Goal: Information Seeking & Learning: Check status

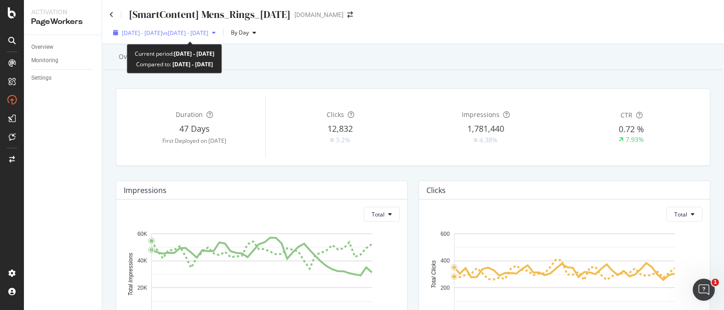
click at [208, 30] on span "vs [DATE] - [DATE]" at bounding box center [185, 33] width 46 height 8
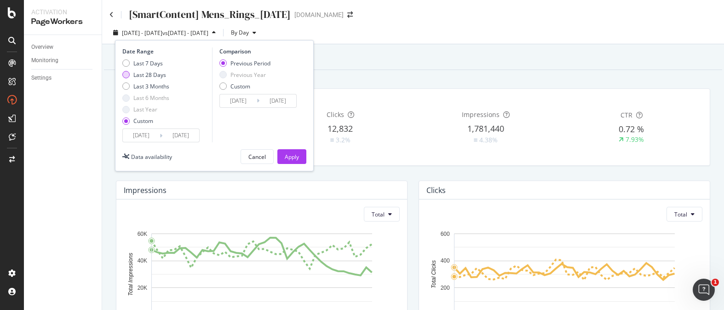
click at [129, 75] on div "Last 28 Days" at bounding box center [125, 74] width 7 height 7
type input "[DATE]"
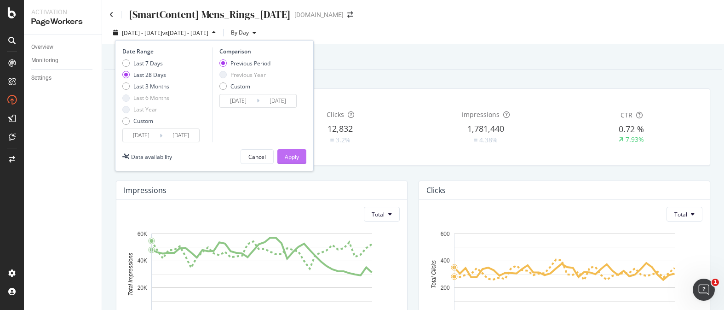
click at [292, 160] on div "Apply" at bounding box center [292, 157] width 14 height 8
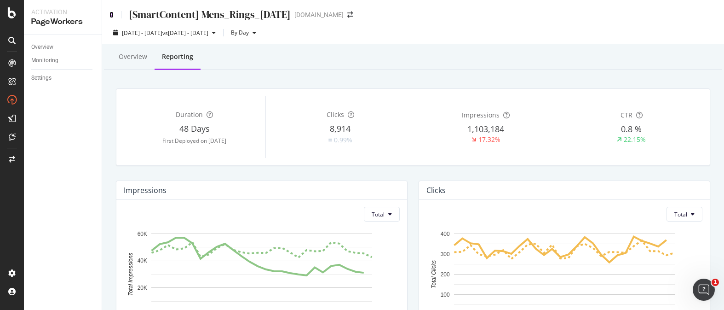
click at [112, 17] on icon at bounding box center [111, 14] width 4 height 6
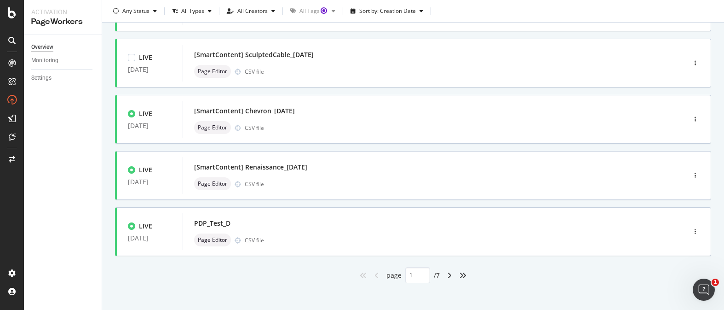
scroll to position [387, 0]
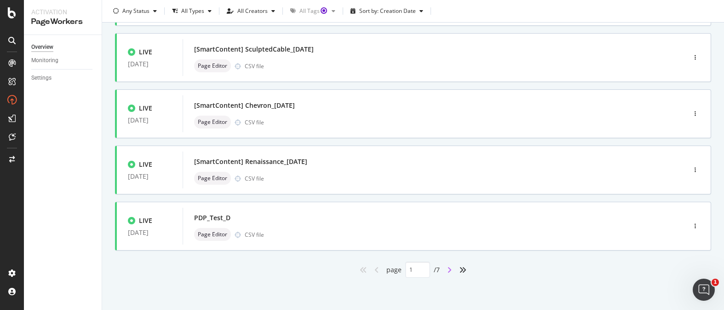
click at [452, 271] on icon "angle-right" at bounding box center [449, 269] width 5 height 7
click at [380, 267] on div "angle-left" at bounding box center [377, 269] width 12 height 15
type input "1"
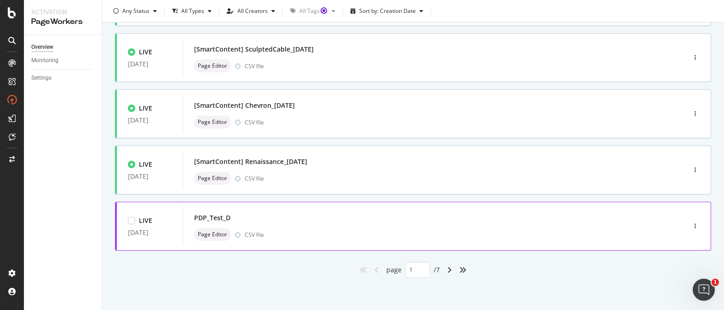
click at [314, 233] on div "Page Editor CSV file" at bounding box center [420, 234] width 453 height 13
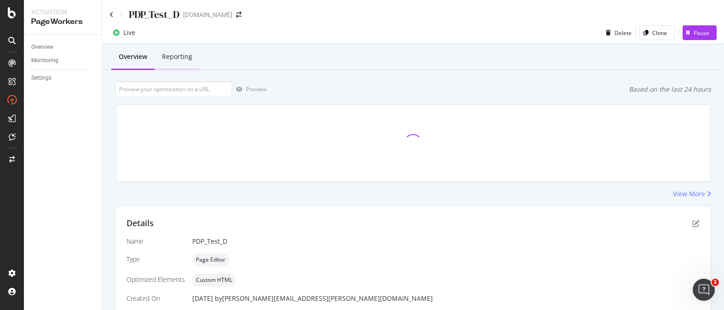
click at [192, 54] on div "Reporting" at bounding box center [177, 57] width 45 height 25
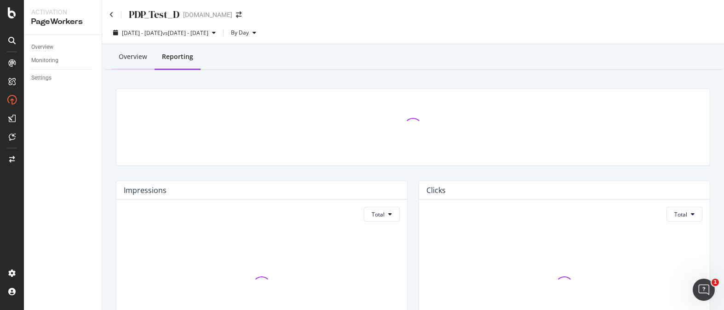
click at [134, 62] on div "Overview" at bounding box center [132, 57] width 43 height 25
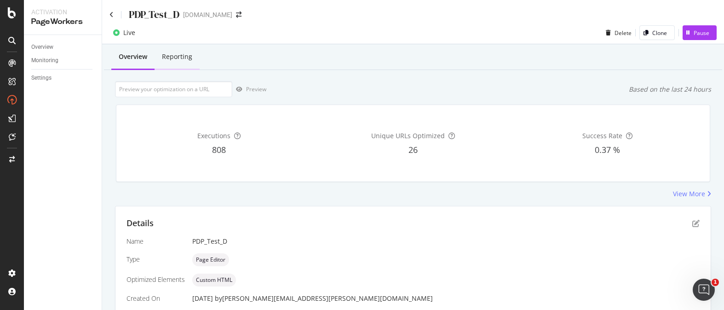
click at [180, 58] on div "Reporting" at bounding box center [177, 56] width 30 height 9
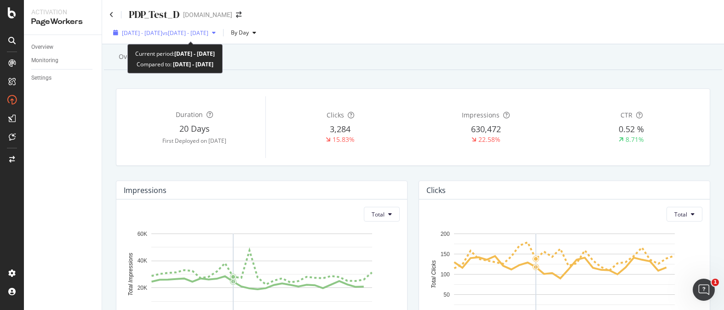
click at [150, 36] on span "[DATE] - [DATE]" at bounding box center [142, 33] width 40 height 8
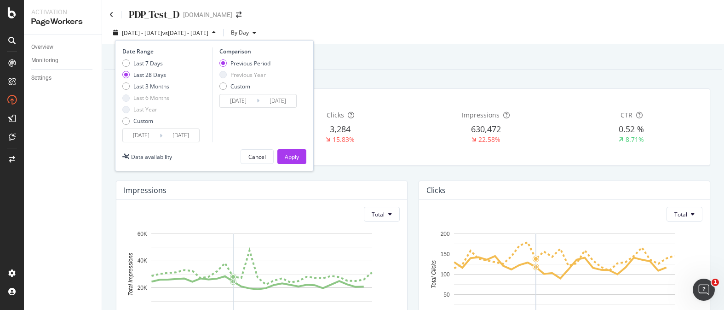
click at [154, 132] on input "[DATE]" at bounding box center [141, 135] width 37 height 13
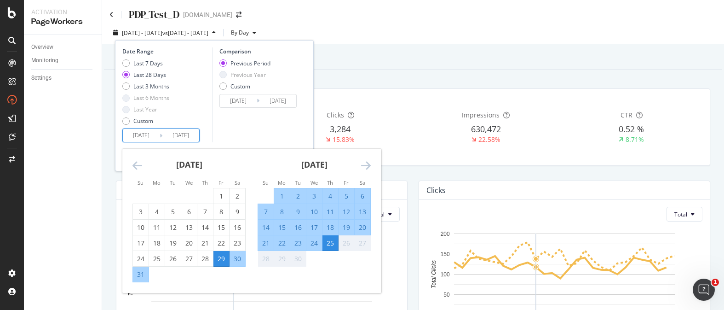
click at [284, 211] on div "8" at bounding box center [282, 211] width 16 height 9
type input "[DATE]"
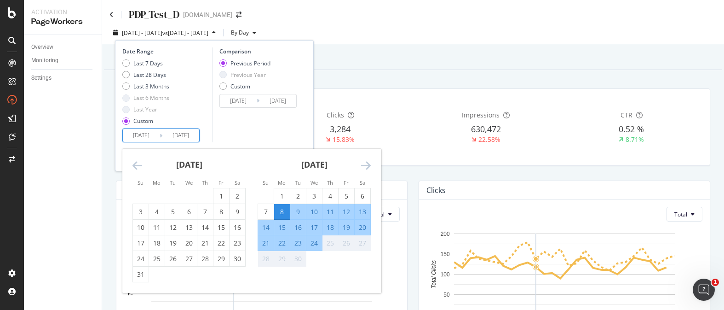
click at [260, 114] on div "Comparison Previous Period Previous Year Custom [DATE] Navigate forward to inte…" at bounding box center [255, 94] width 87 height 95
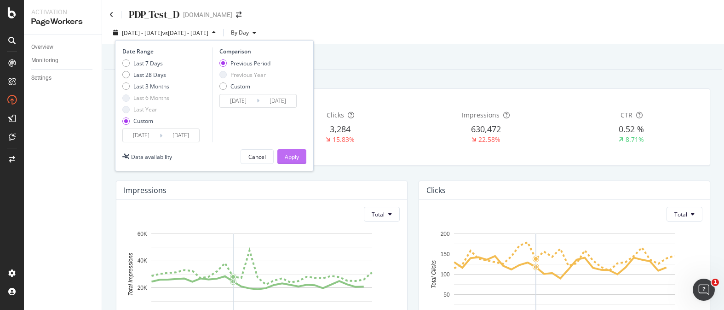
click at [301, 152] on button "Apply" at bounding box center [291, 156] width 29 height 15
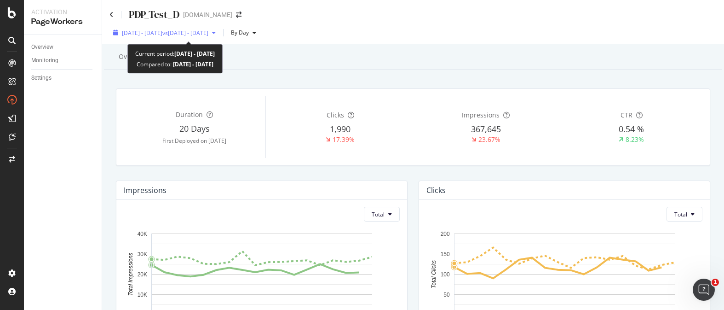
click at [161, 36] on div "[DATE] - [DATE] vs [DATE] - [DATE]" at bounding box center [165, 33] width 86 height 8
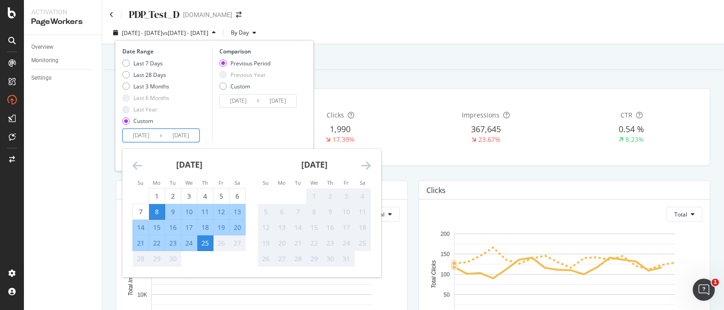
click at [155, 131] on input "[DATE]" at bounding box center [141, 135] width 37 height 13
click at [207, 212] on div "11" at bounding box center [205, 211] width 16 height 9
type input "[DATE]"
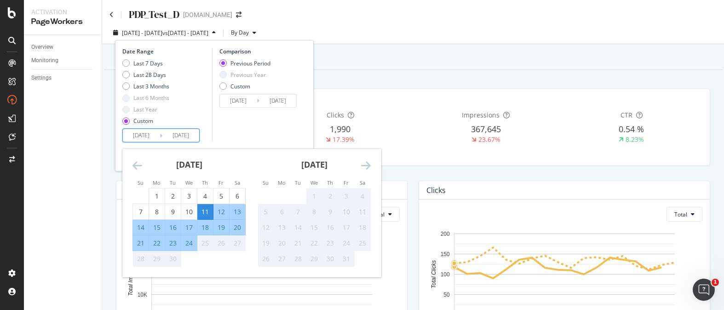
click at [186, 241] on div "24" at bounding box center [189, 242] width 16 height 9
type input "[DATE]"
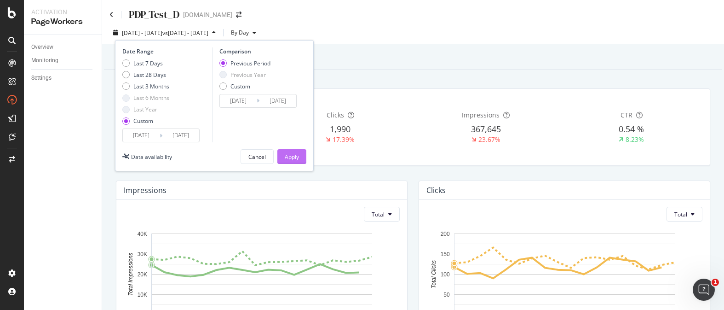
click at [291, 155] on div "Apply" at bounding box center [292, 157] width 14 height 8
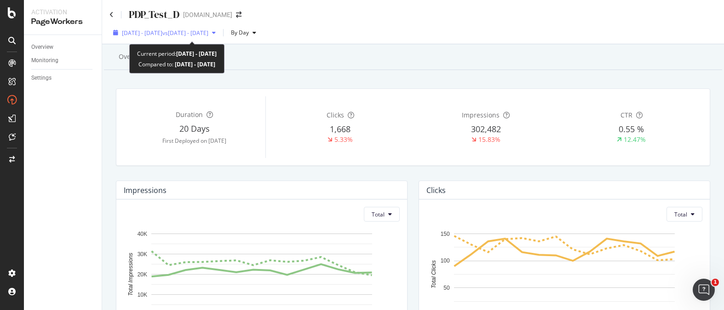
click at [208, 34] on span "vs [DATE] - [DATE]" at bounding box center [185, 33] width 46 height 8
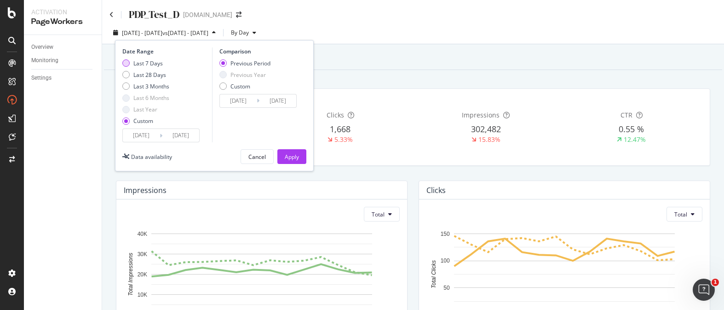
click at [126, 60] on div "Last 7 Days" at bounding box center [125, 62] width 7 height 7
type input "[DATE]"
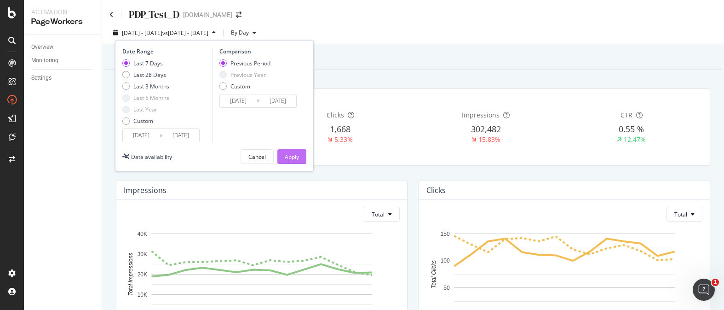
click at [294, 154] on div "Apply" at bounding box center [292, 157] width 14 height 8
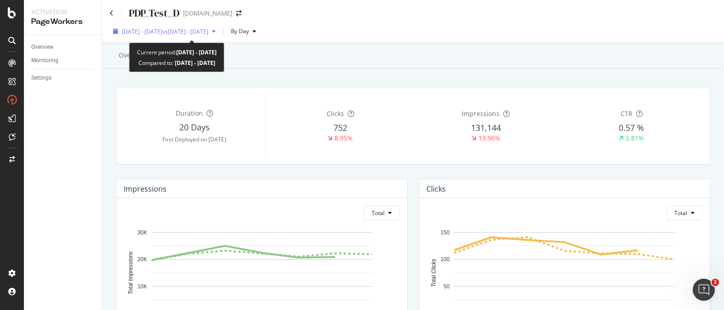
click at [148, 39] on div "[DATE] - [DATE] vs [DATE] - [DATE] By Day" at bounding box center [413, 33] width 622 height 18
click at [152, 32] on span "[DATE] - [DATE]" at bounding box center [142, 31] width 40 height 8
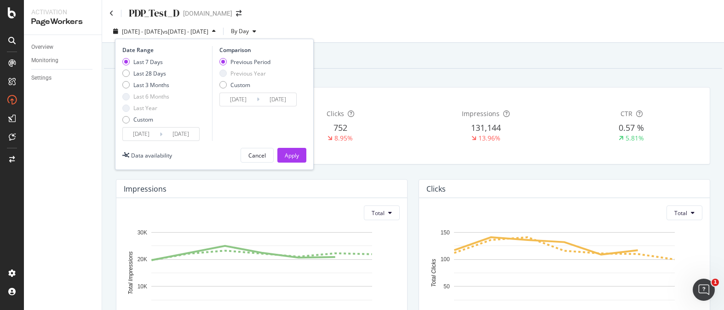
scroll to position [4, 0]
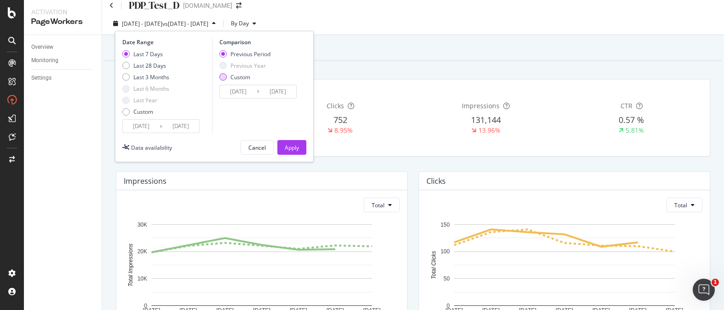
click at [221, 80] on div "Custom" at bounding box center [222, 76] width 7 height 7
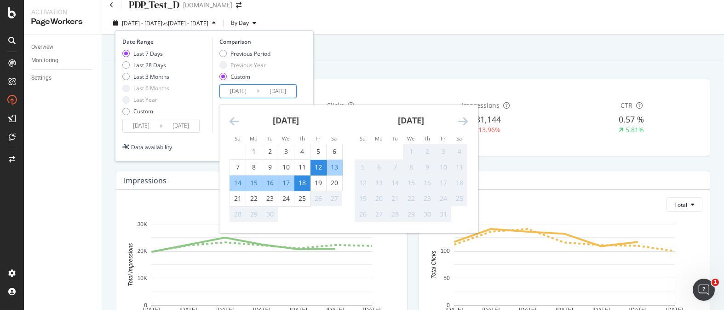
click at [251, 91] on input "[DATE]" at bounding box center [238, 91] width 37 height 13
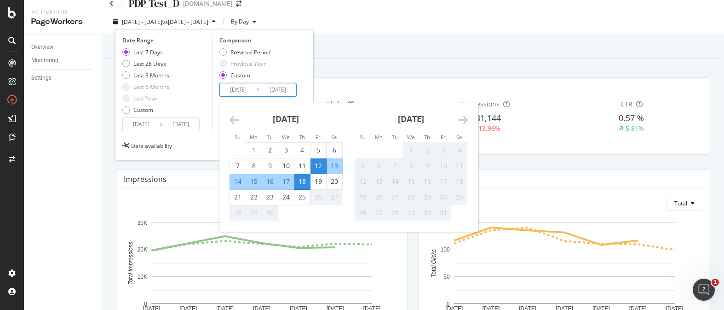
scroll to position [11, 0]
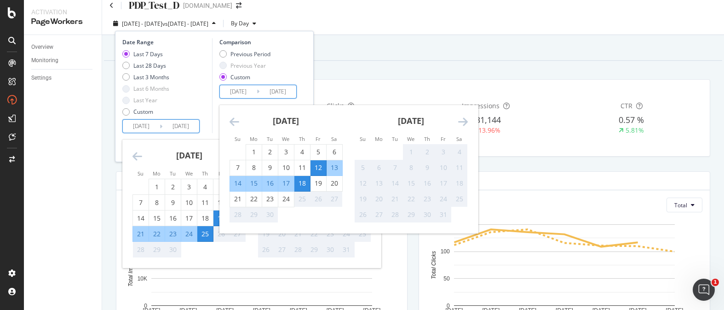
click at [157, 123] on input "[DATE]" at bounding box center [141, 126] width 37 height 13
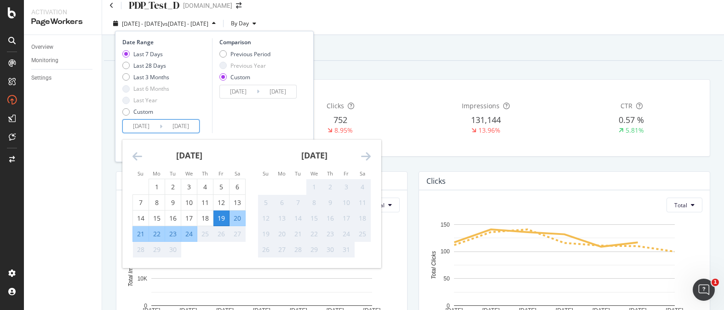
scroll to position [12, 0]
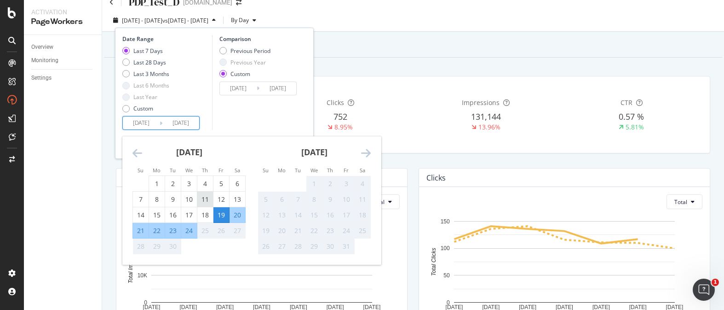
click at [200, 202] on div "11" at bounding box center [205, 199] width 16 height 9
type input "[DATE]"
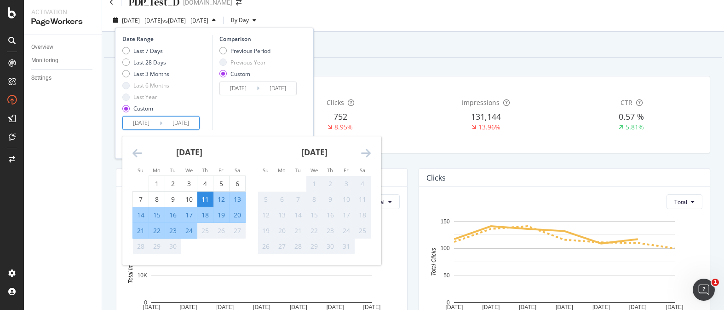
click at [241, 130] on div "Date Range Last 7 Days Last 28 Days Last 3 Months Last 6 Months Last Year Custo…" at bounding box center [214, 93] width 199 height 131
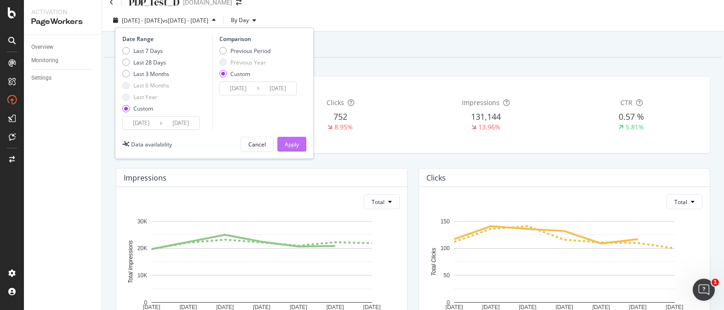
click at [296, 145] on div "Apply" at bounding box center [292, 144] width 14 height 8
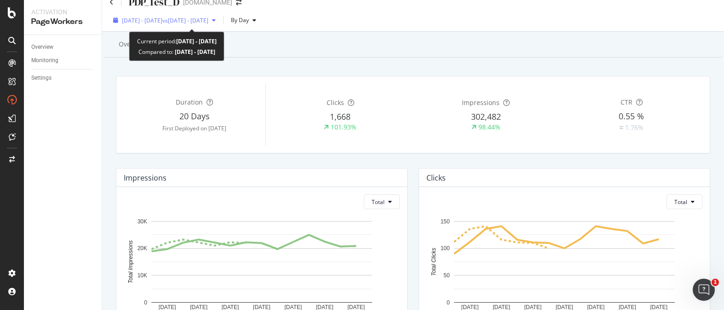
click at [162, 17] on span "[DATE] - [DATE]" at bounding box center [142, 21] width 40 height 8
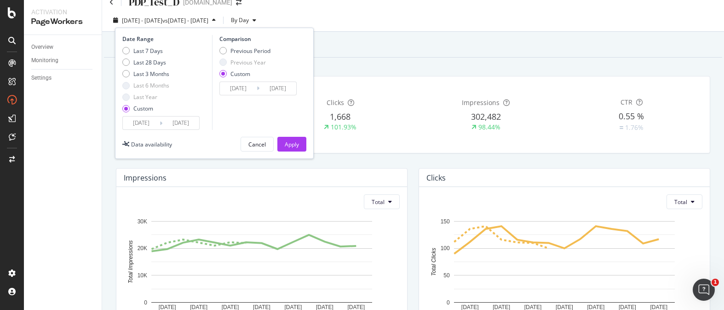
click at [238, 89] on input "[DATE]" at bounding box center [238, 88] width 37 height 13
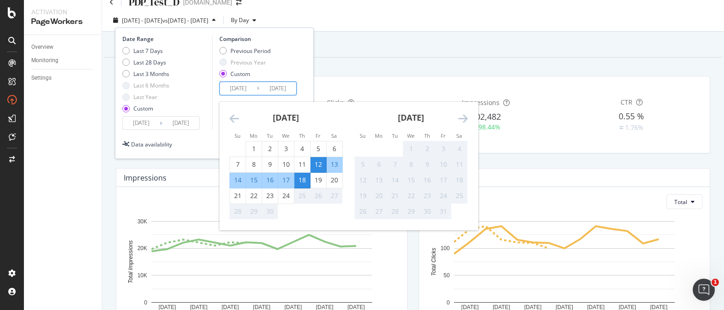
click at [287, 88] on input "[DATE]" at bounding box center [277, 88] width 37 height 13
click at [286, 162] on div "10" at bounding box center [286, 164] width 16 height 9
click at [221, 50] on div "Previous Period" at bounding box center [222, 50] width 7 height 7
type input "[DATE]"
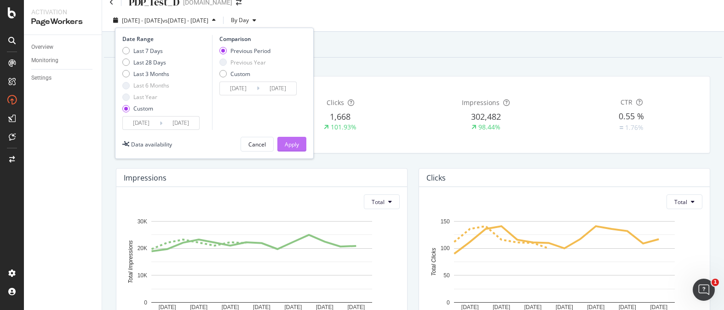
click at [297, 145] on div "Apply" at bounding box center [292, 144] width 14 height 8
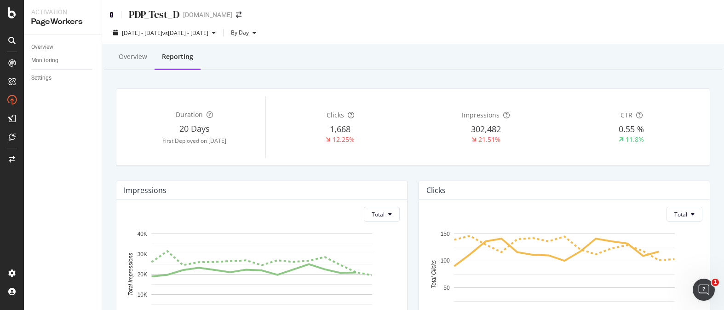
click at [112, 16] on icon at bounding box center [111, 14] width 4 height 6
